Goal: Book appointment/travel/reservation

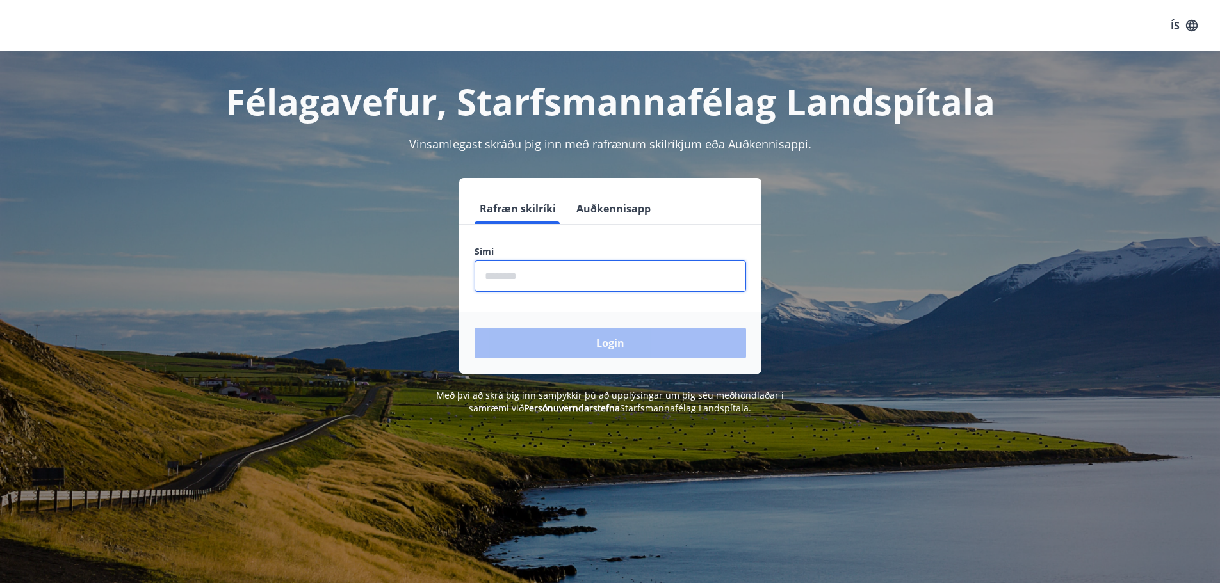
click at [541, 280] on input "phone" at bounding box center [611, 276] width 272 height 31
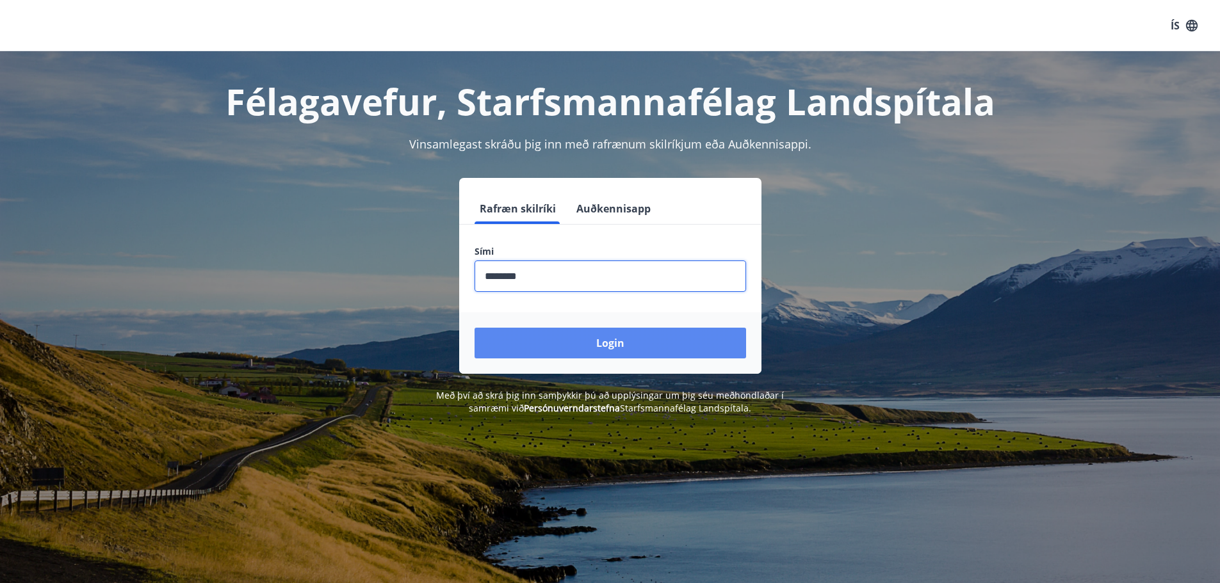
type input "********"
click at [633, 347] on button "Login" at bounding box center [611, 343] width 272 height 31
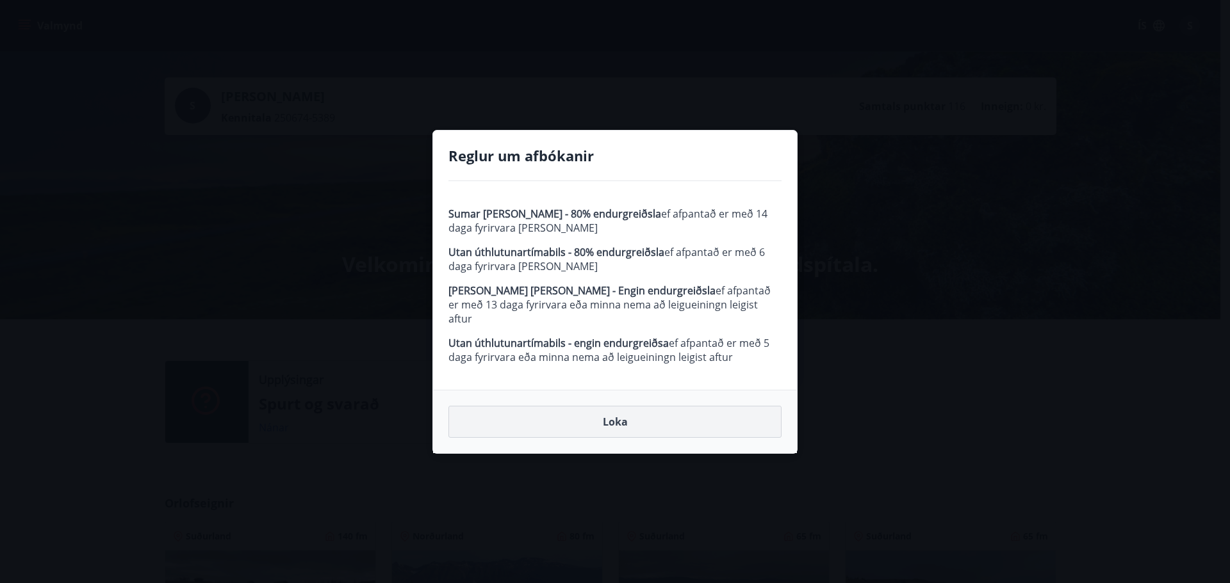
click at [619, 418] on button "Loka" at bounding box center [614, 422] width 333 height 32
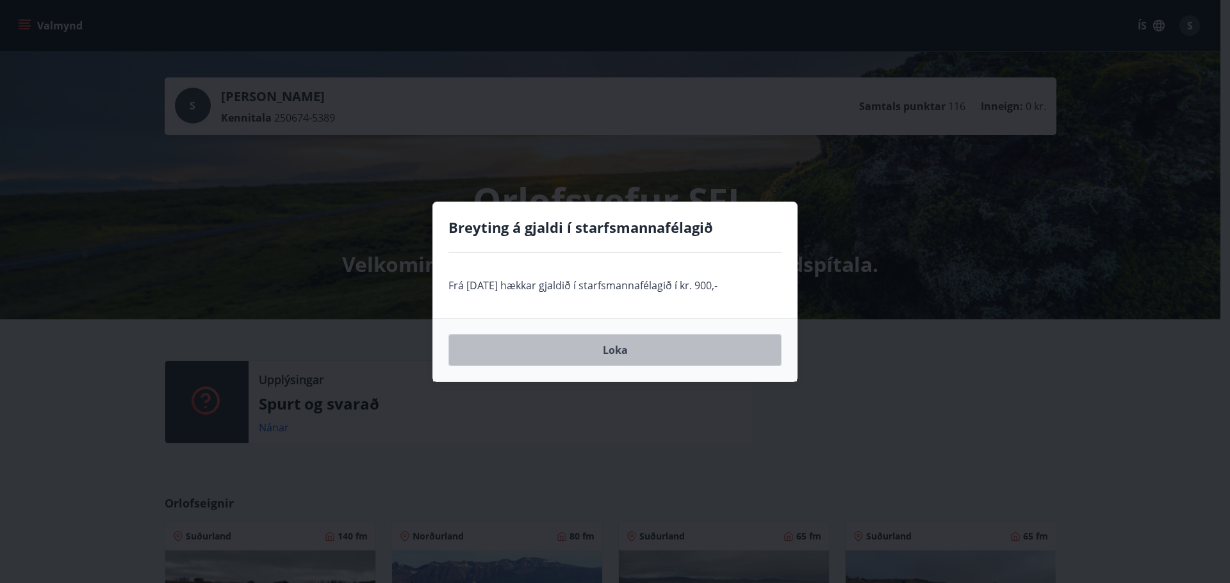
click at [609, 351] on button "Loka" at bounding box center [614, 350] width 333 height 32
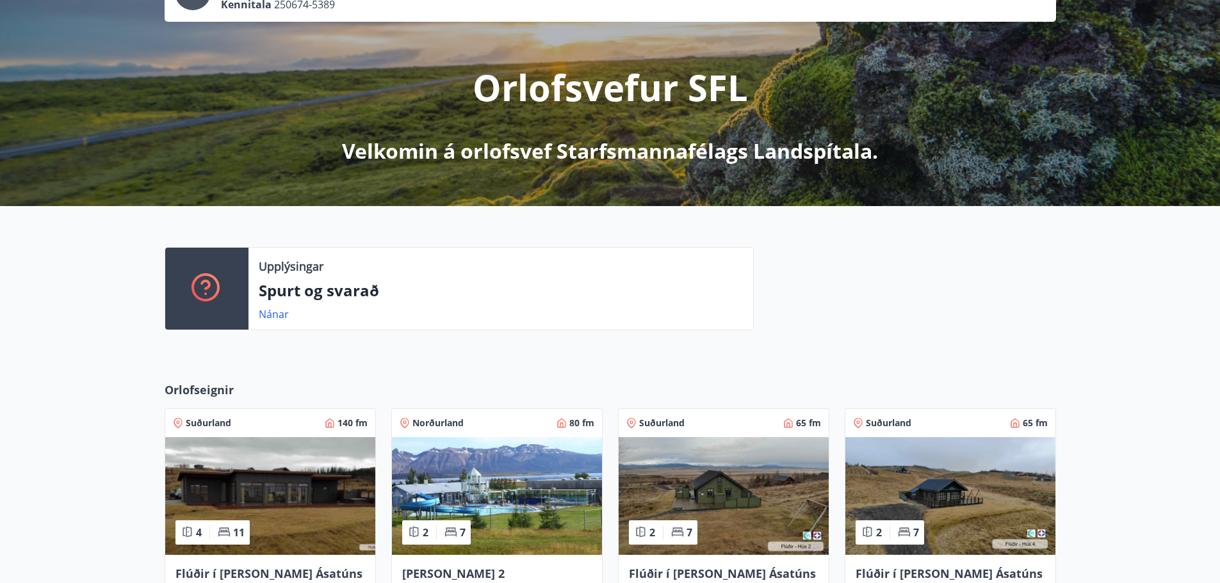
scroll to position [256, 0]
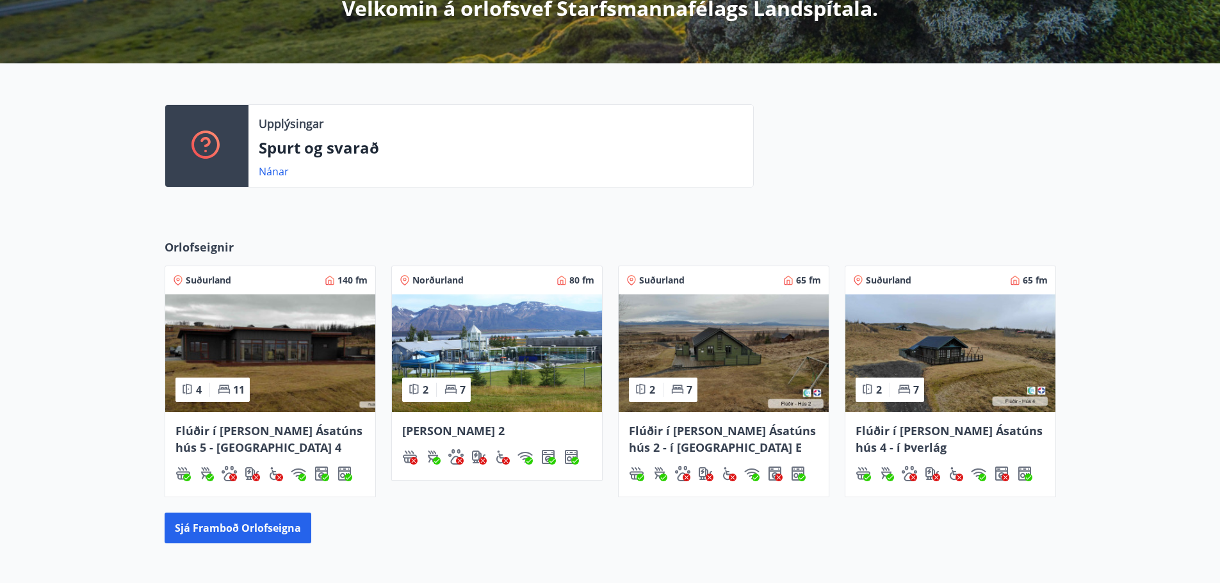
click at [535, 357] on img at bounding box center [497, 354] width 210 height 118
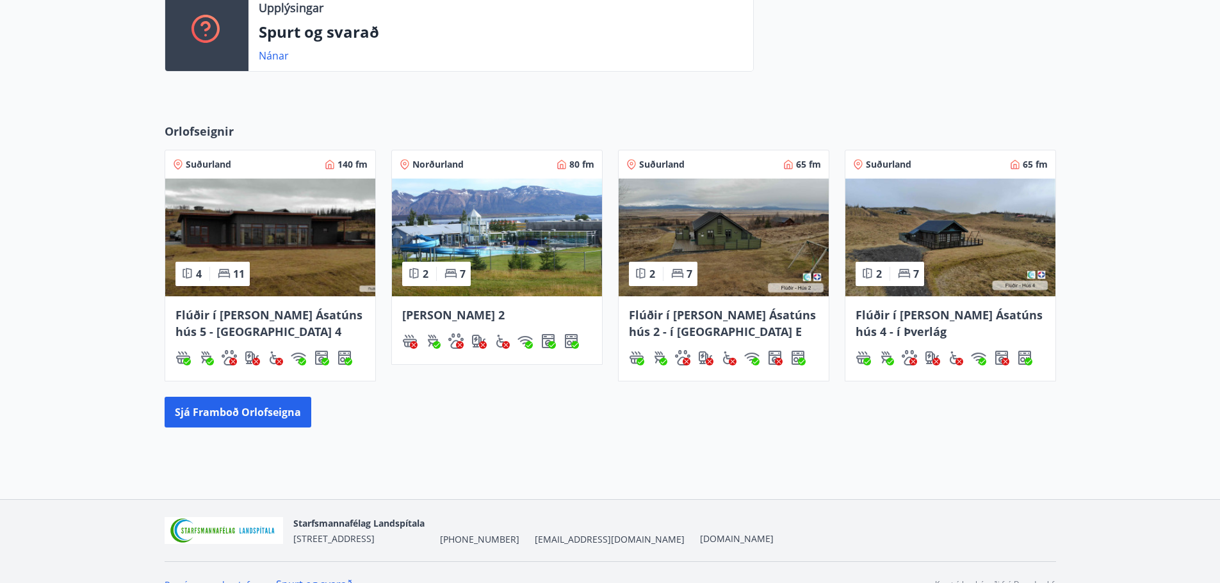
scroll to position [384, 0]
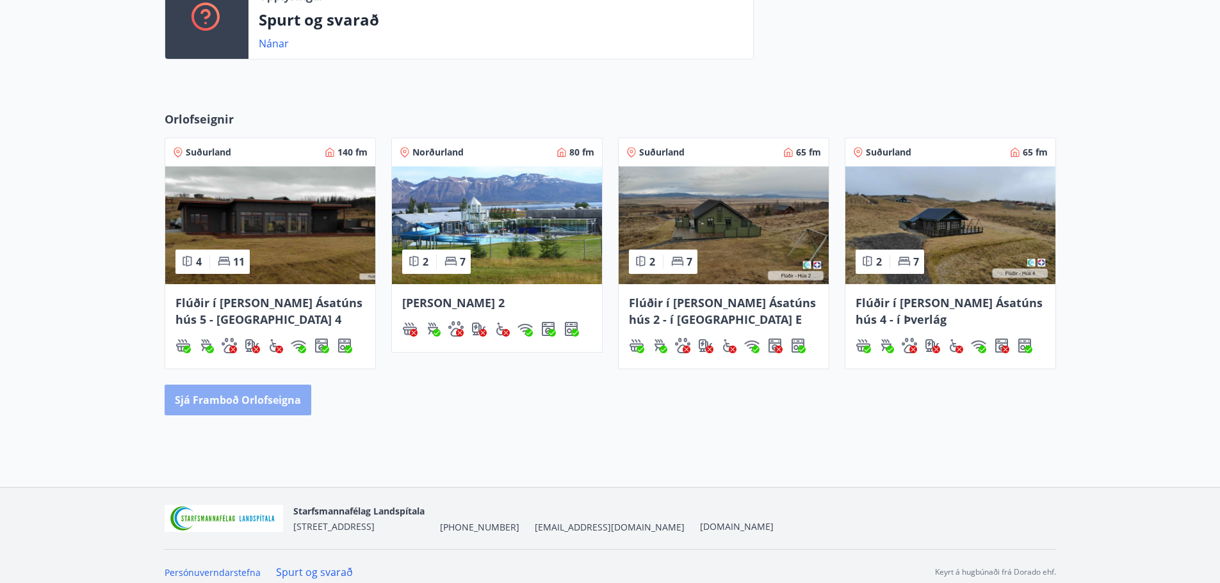
click at [254, 407] on button "Sjá framboð orlofseigna" at bounding box center [238, 400] width 147 height 31
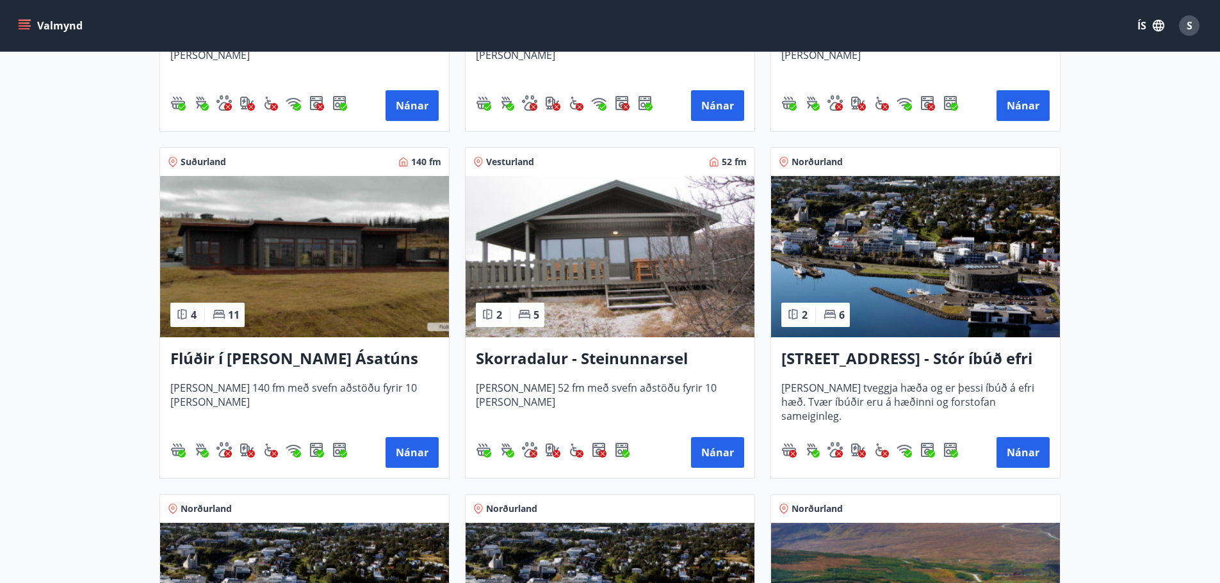
scroll to position [897, 0]
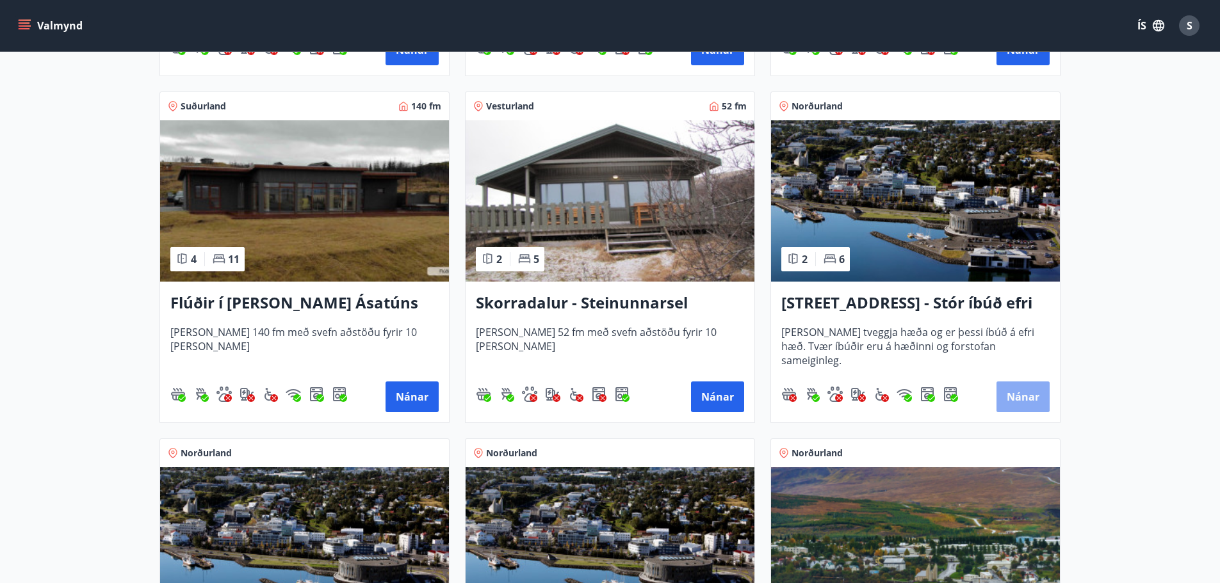
click at [1030, 397] on button "Nánar" at bounding box center [1022, 397] width 53 height 31
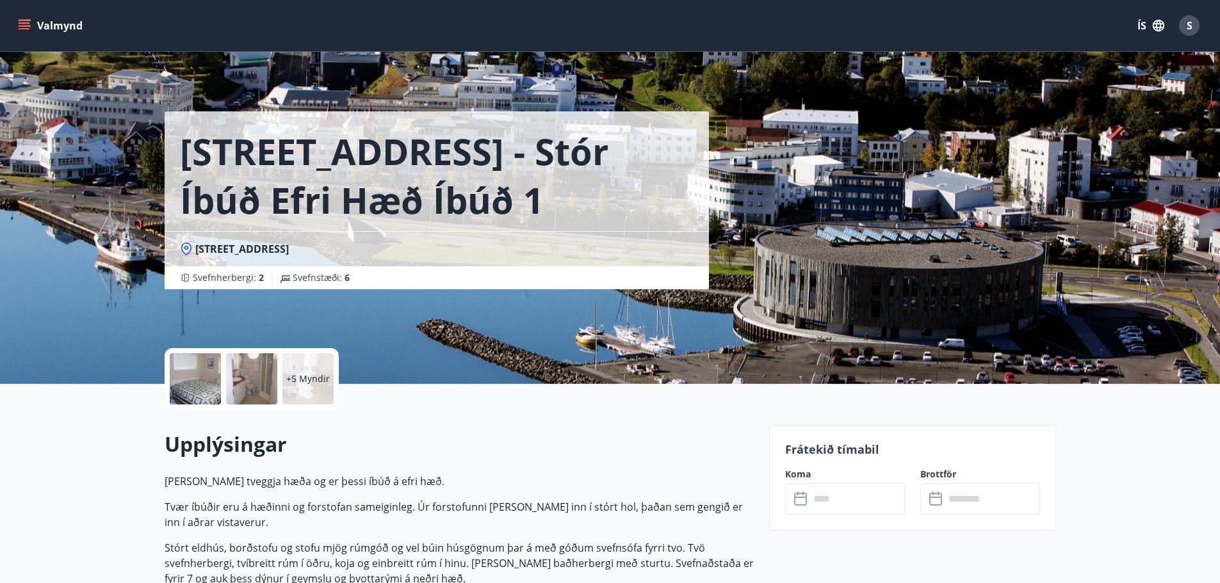
scroll to position [256, 0]
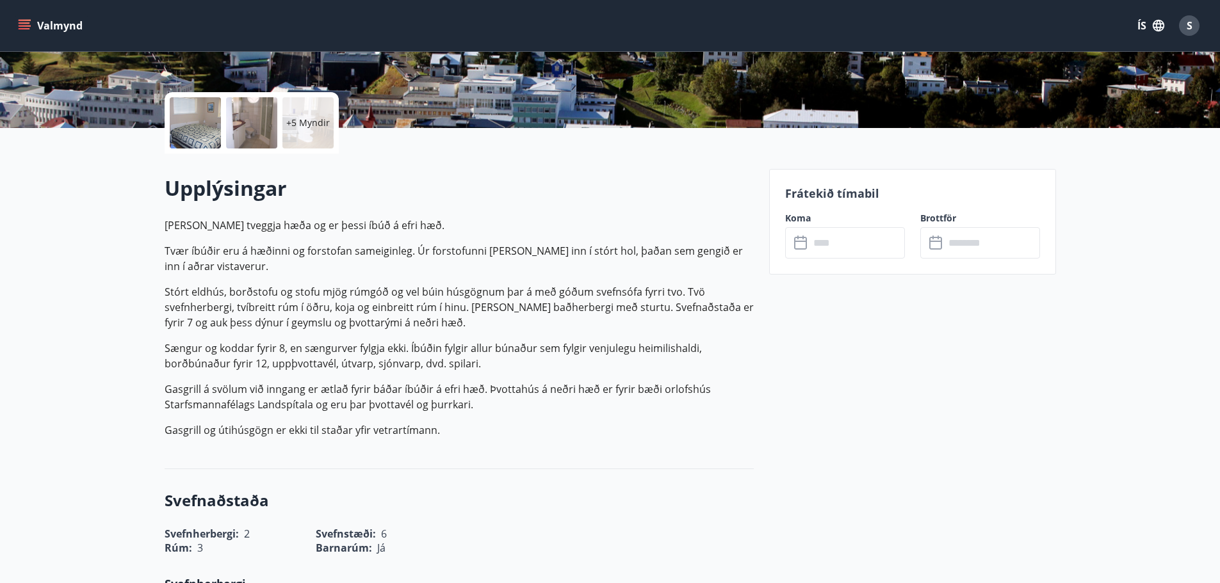
click at [828, 246] on input "text" at bounding box center [856, 242] width 95 height 31
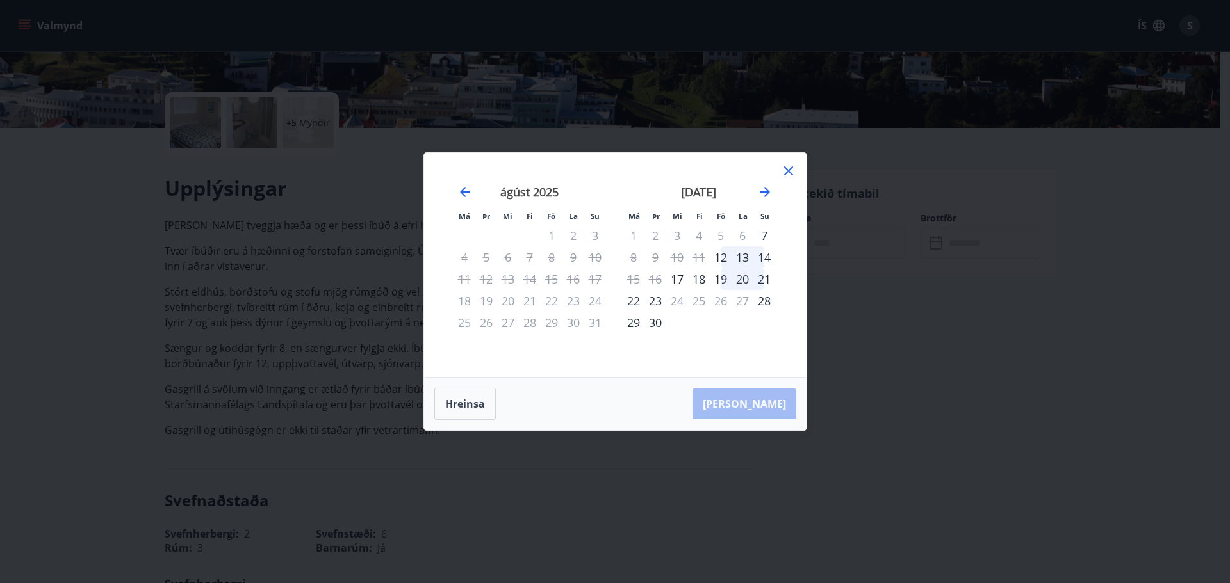
click at [793, 164] on icon at bounding box center [788, 170] width 15 height 15
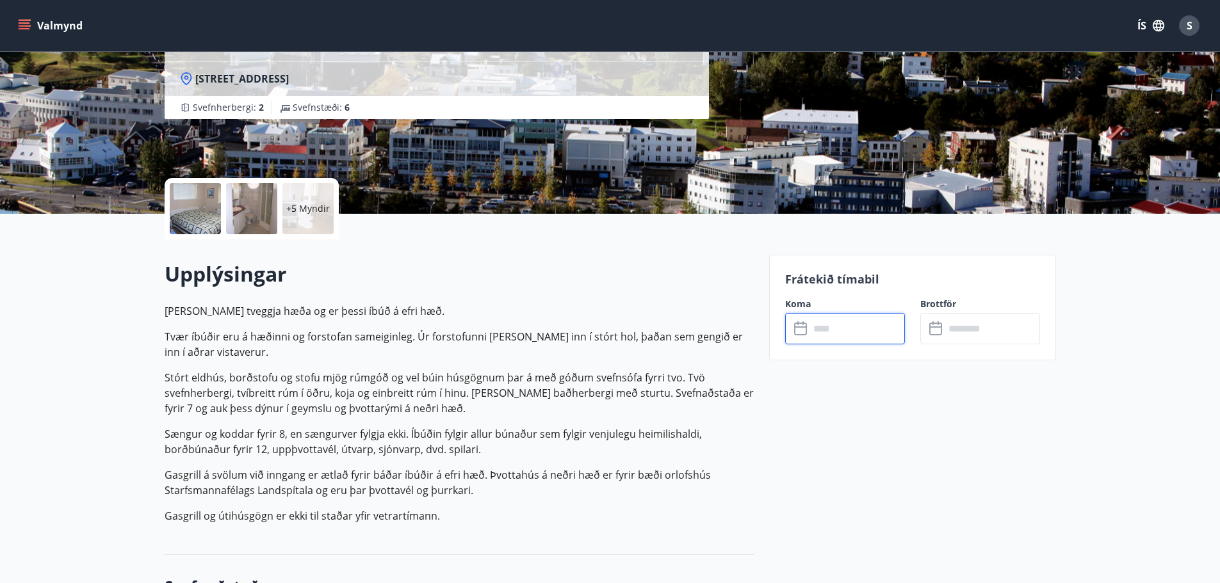
scroll to position [0, 0]
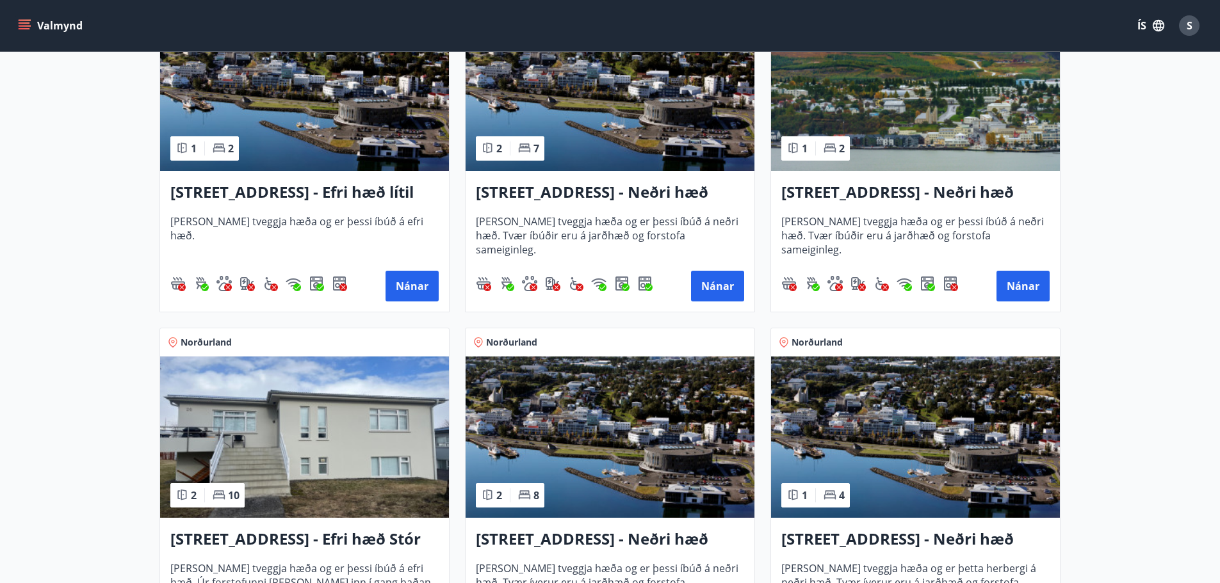
scroll to position [1473, 0]
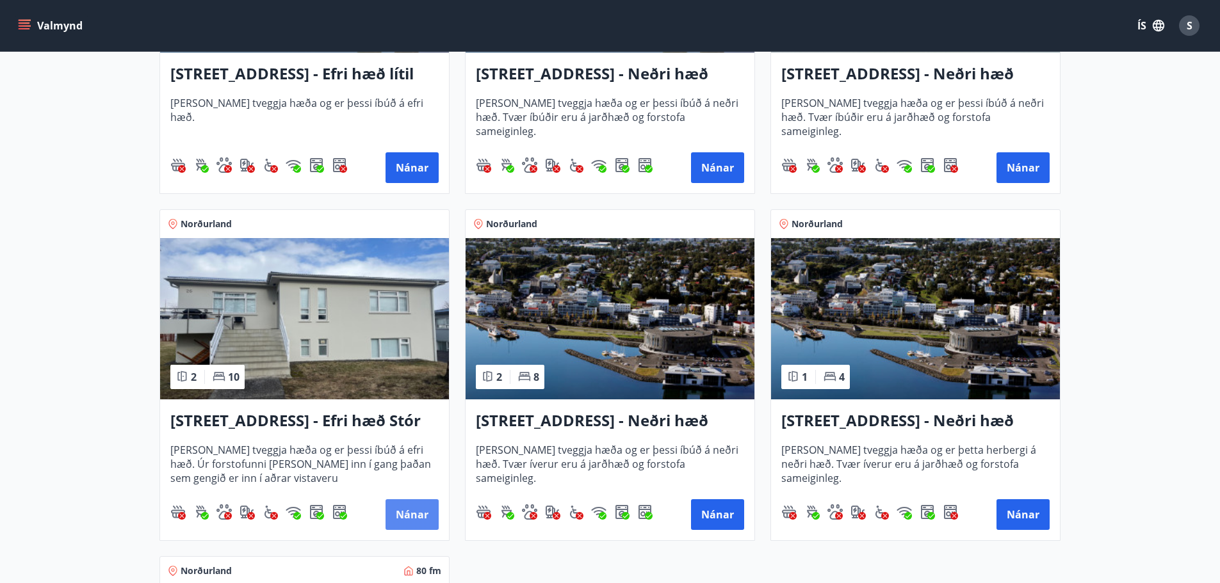
click at [421, 521] on button "Nánar" at bounding box center [412, 514] width 53 height 31
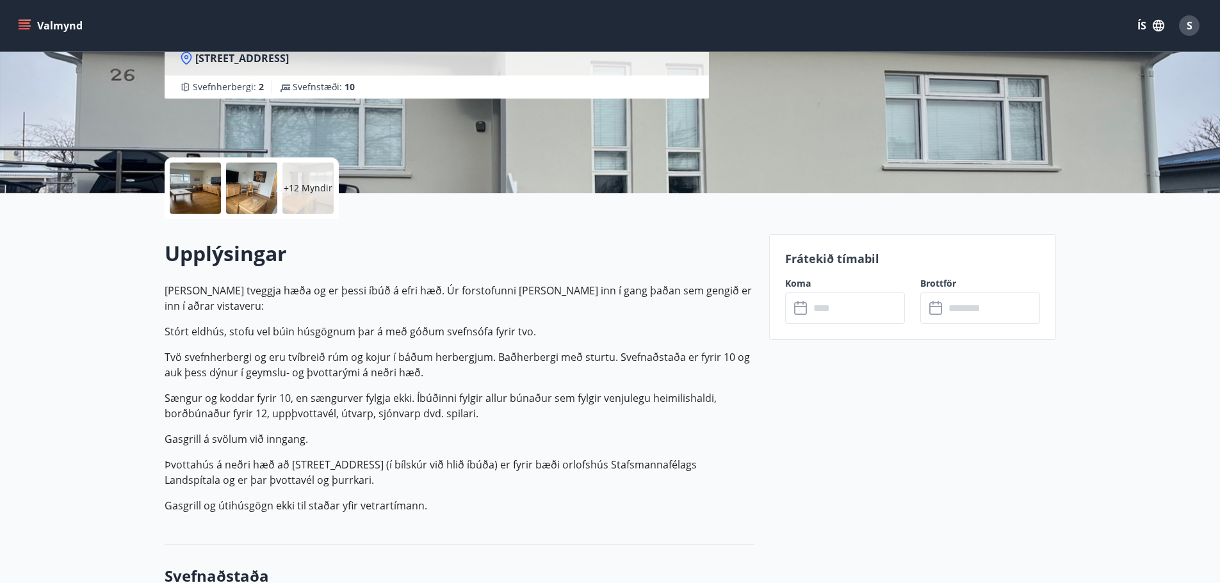
scroll to position [192, 0]
click at [841, 295] on input "text" at bounding box center [856, 306] width 95 height 31
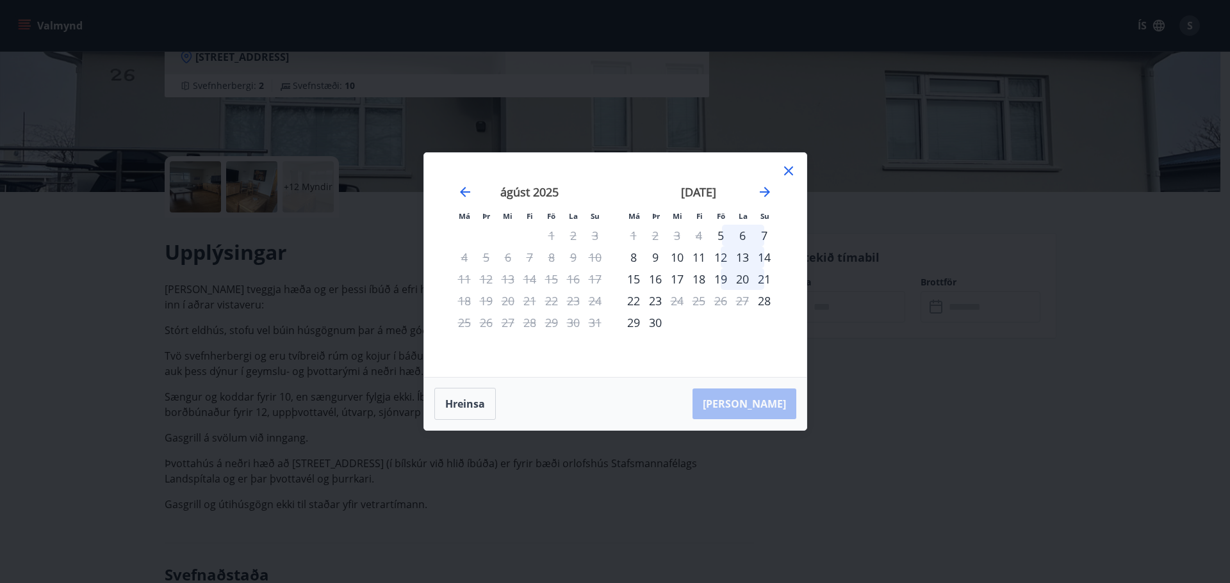
click at [793, 168] on icon at bounding box center [788, 170] width 15 height 15
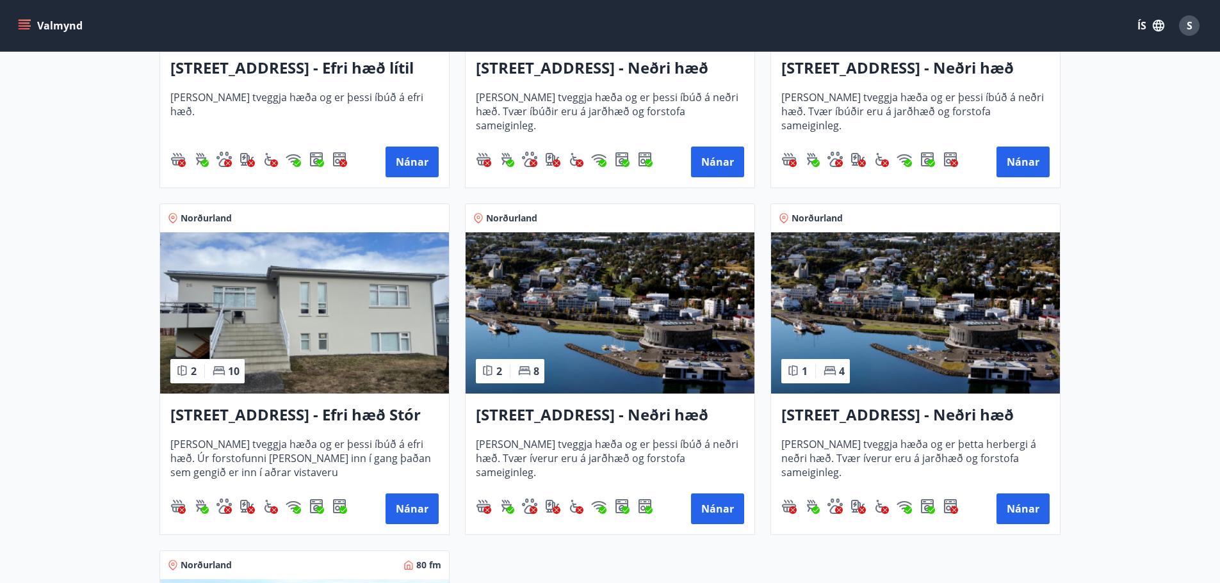
scroll to position [1601, 0]
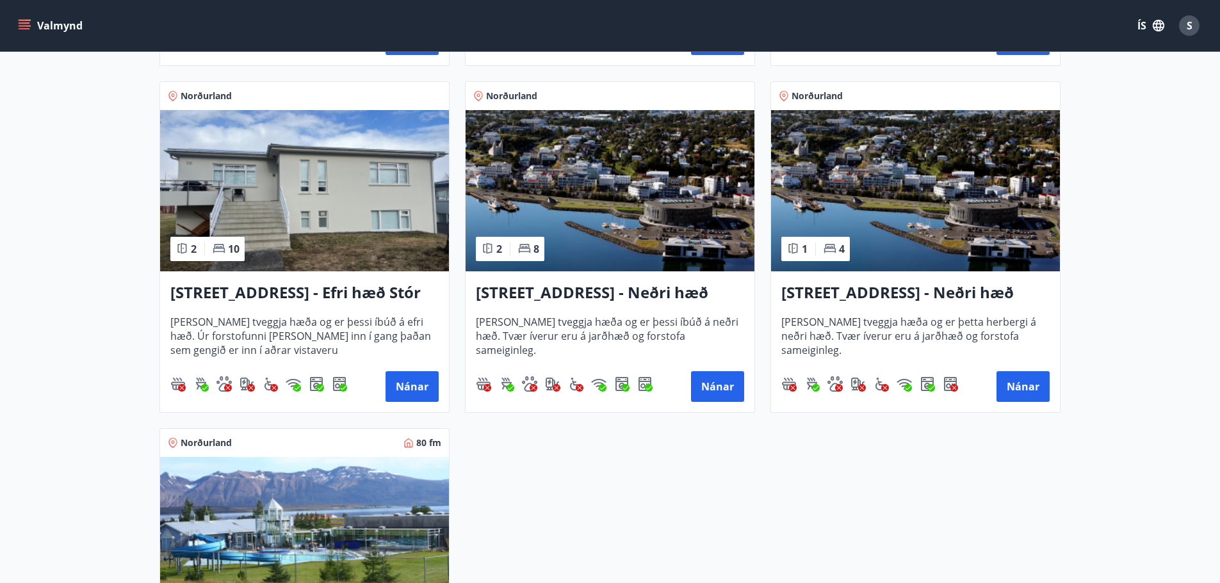
click at [645, 293] on h3 "[STREET_ADDRESS] - Neðri hæð íbúð 2" at bounding box center [610, 293] width 268 height 23
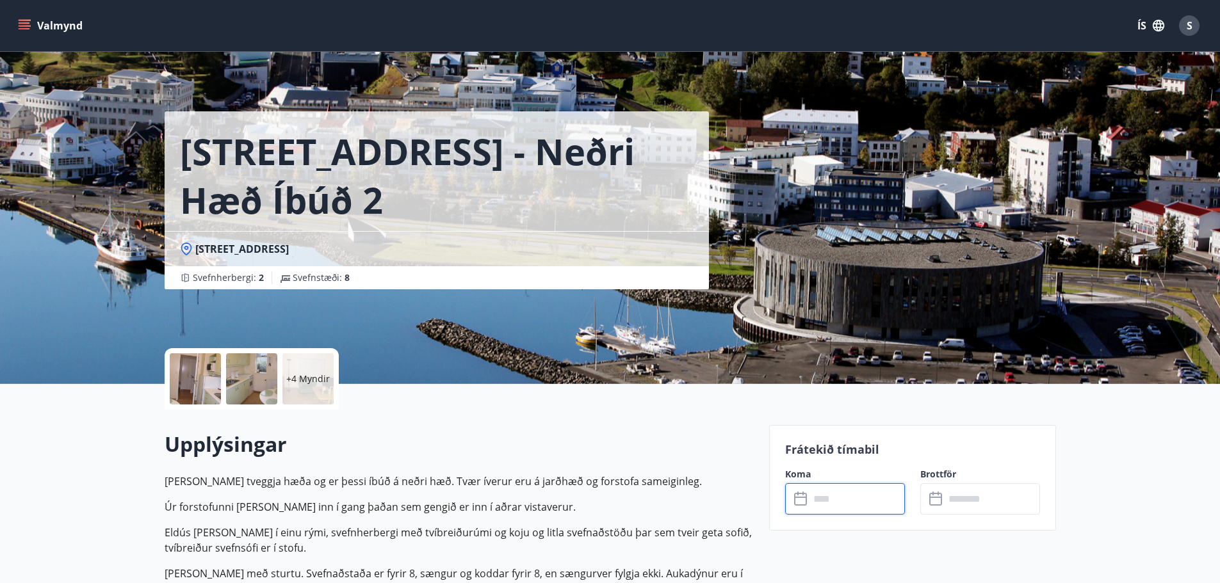
click at [814, 499] on input "text" at bounding box center [856, 498] width 95 height 31
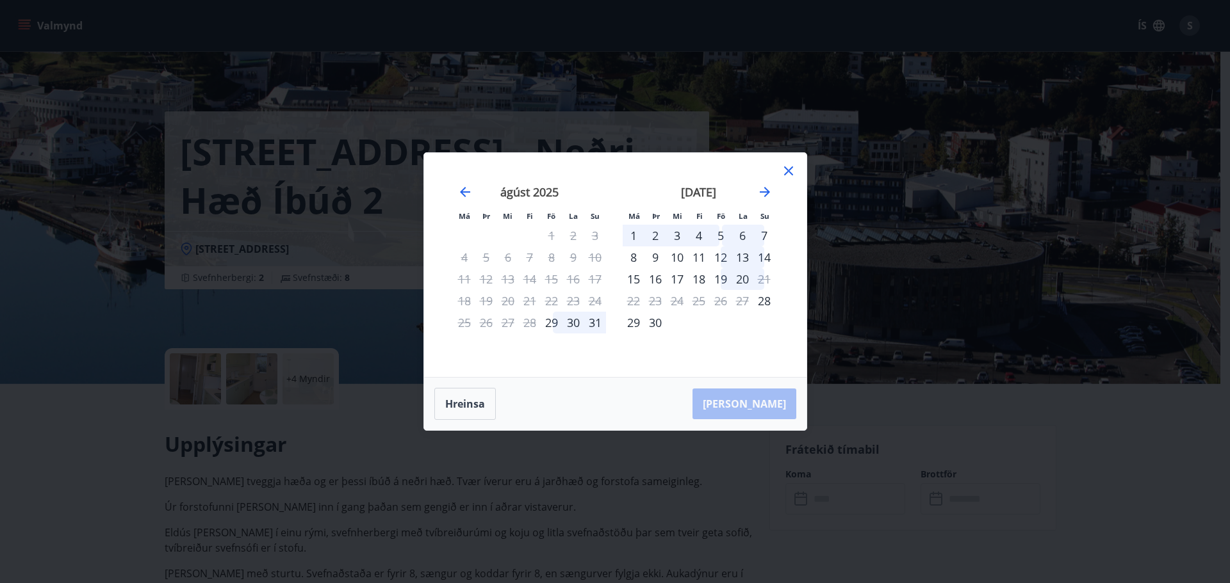
click at [787, 170] on icon at bounding box center [788, 170] width 9 height 9
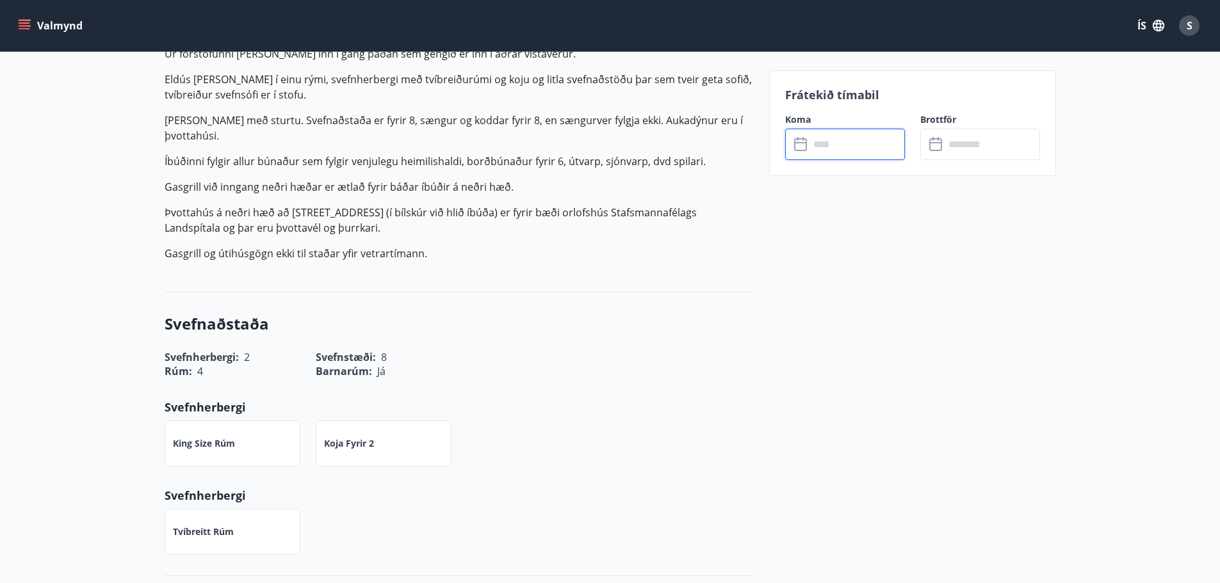
scroll to position [448, 0]
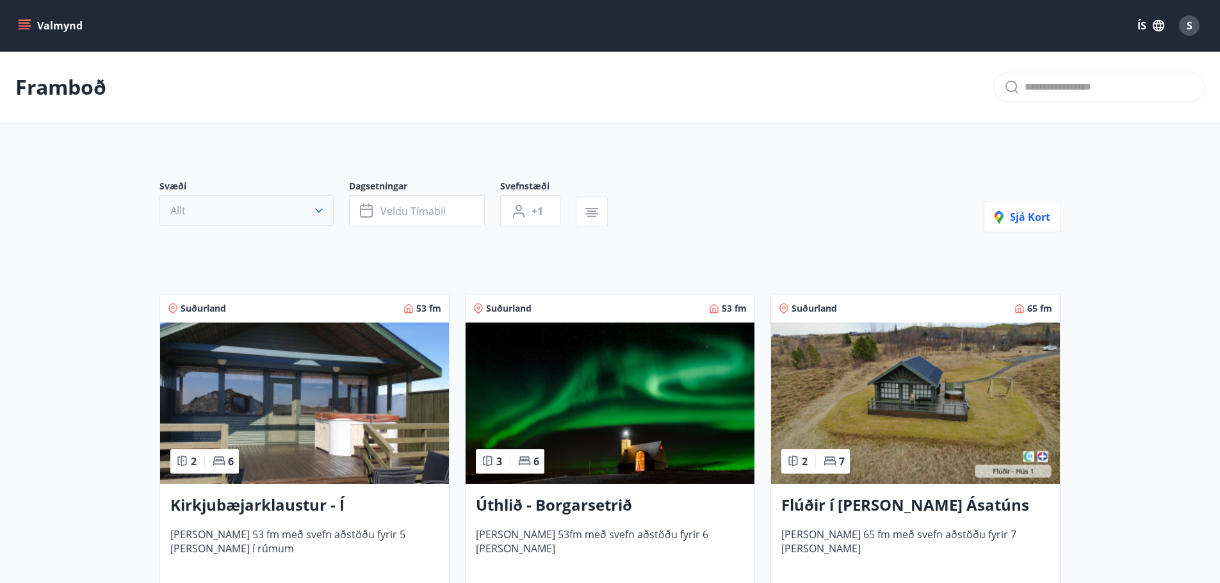
click at [323, 209] on icon "button" at bounding box center [319, 210] width 13 height 13
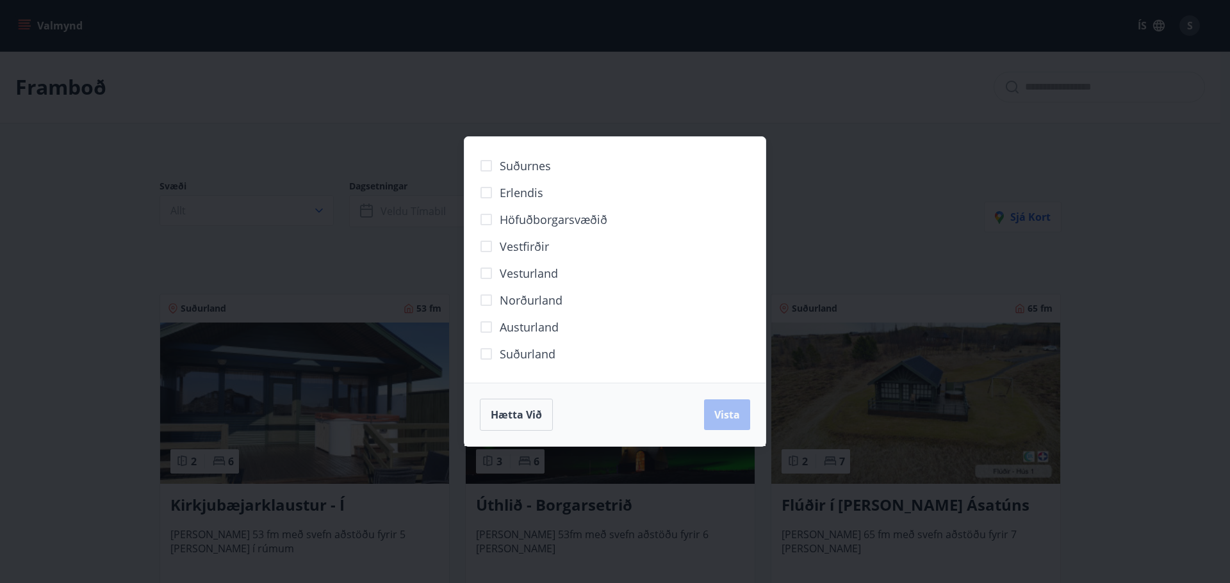
click at [515, 300] on span "Norðurland" at bounding box center [530, 300] width 63 height 17
click at [728, 418] on span "Vista" at bounding box center [727, 415] width 26 height 14
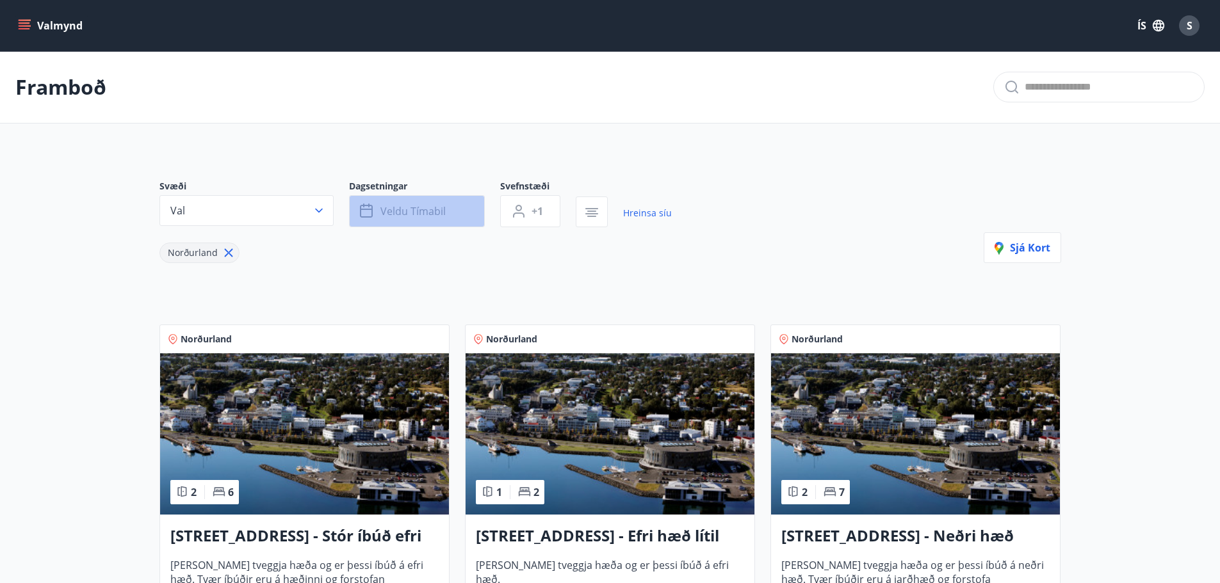
click at [384, 210] on span "Veldu tímabil" at bounding box center [412, 211] width 65 height 14
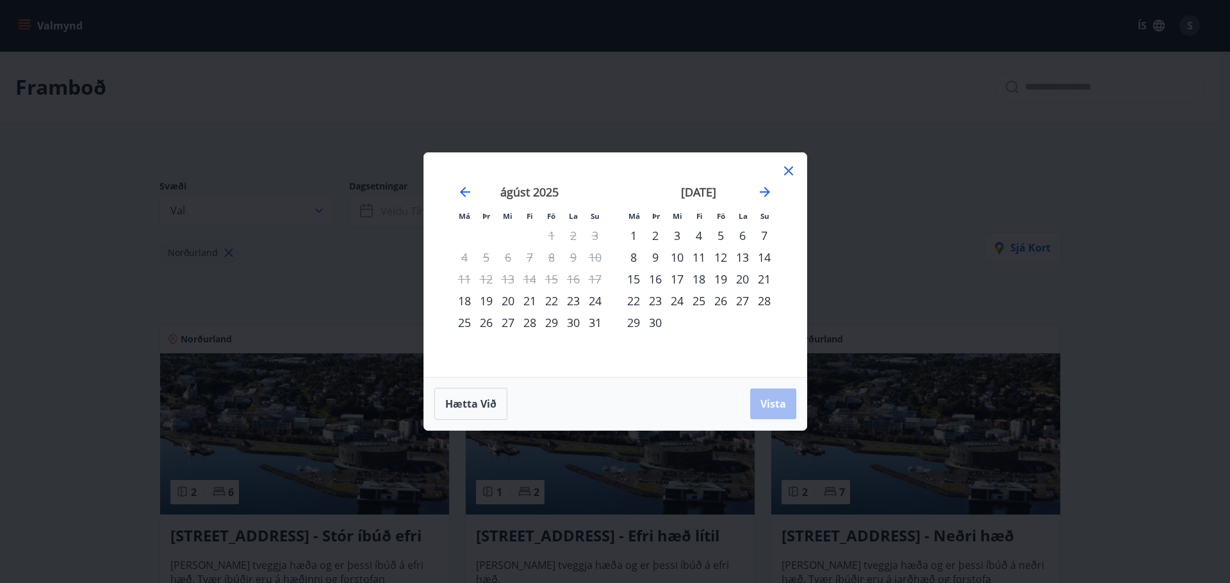
click at [683, 300] on div "24" at bounding box center [677, 301] width 22 height 22
click at [774, 399] on span "Vista" at bounding box center [773, 404] width 26 height 14
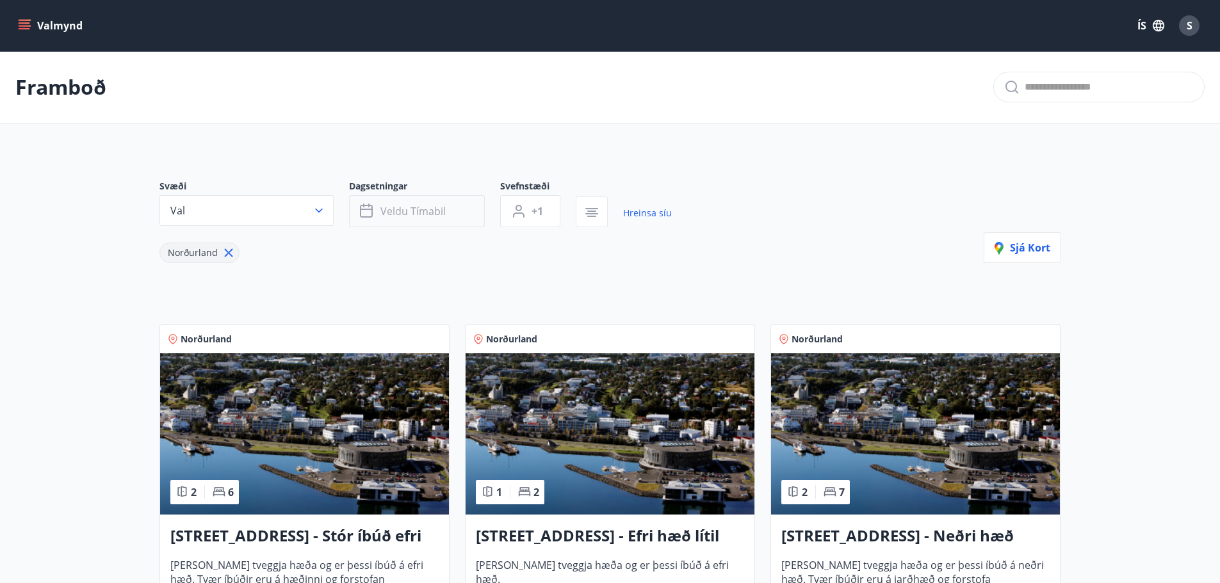
click at [444, 210] on span "Veldu tímabil" at bounding box center [412, 211] width 65 height 14
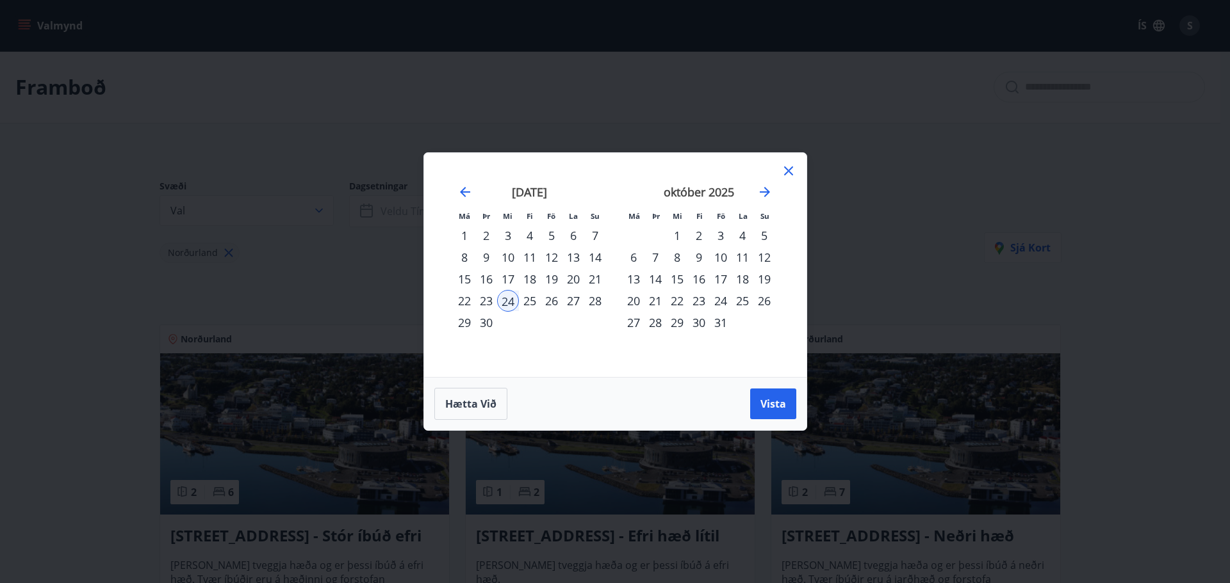
click at [554, 299] on div "26" at bounding box center [551, 301] width 22 height 22
click at [782, 407] on span "Vista" at bounding box center [773, 404] width 26 height 14
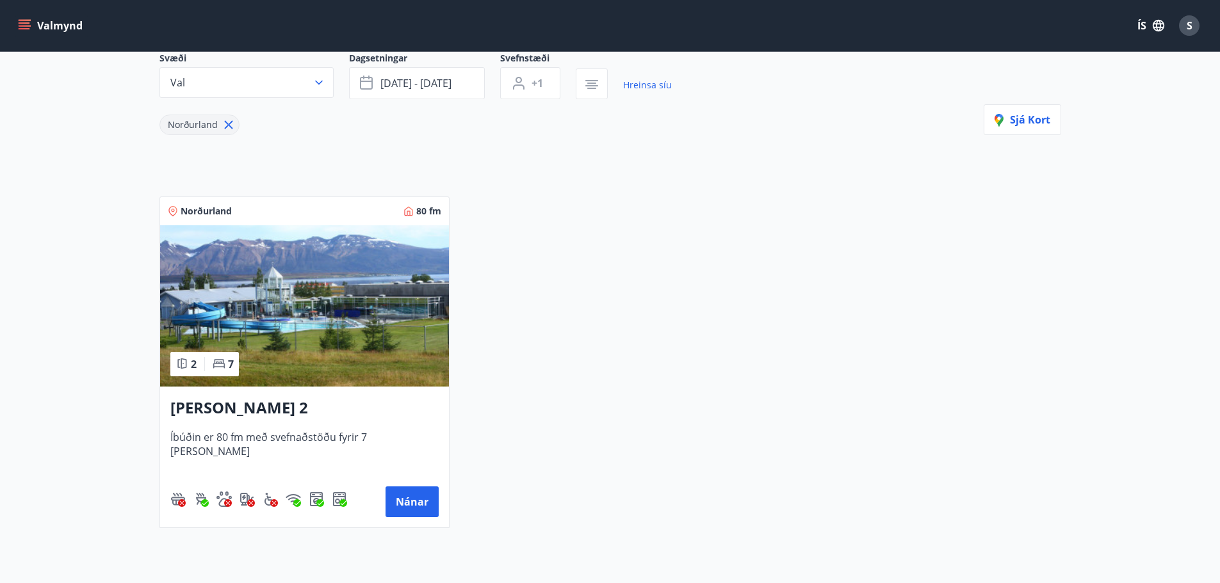
scroll to position [242, 0]
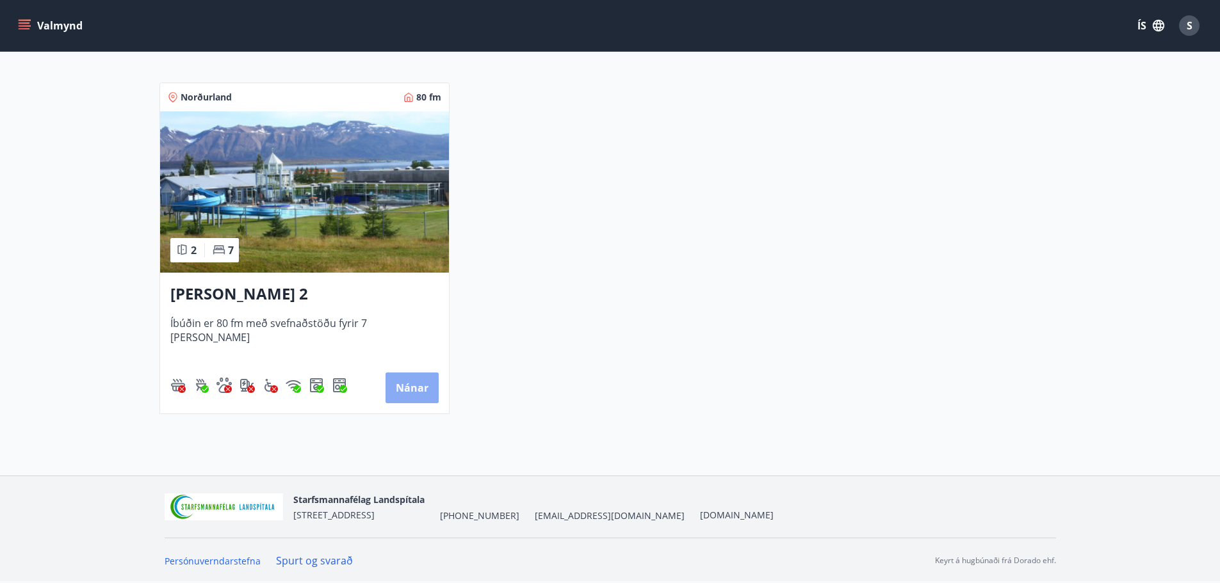
click at [407, 389] on button "Nánar" at bounding box center [412, 388] width 53 height 31
